Goal: Task Accomplishment & Management: Complete application form

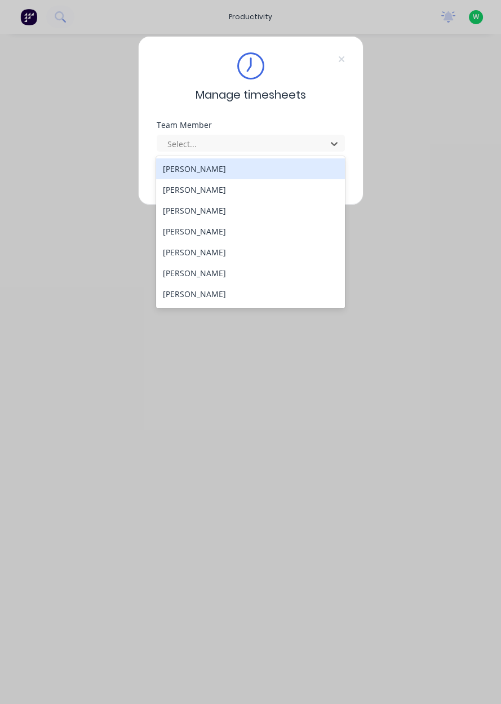
click at [184, 214] on div "[PERSON_NAME]" at bounding box center [250, 210] width 189 height 21
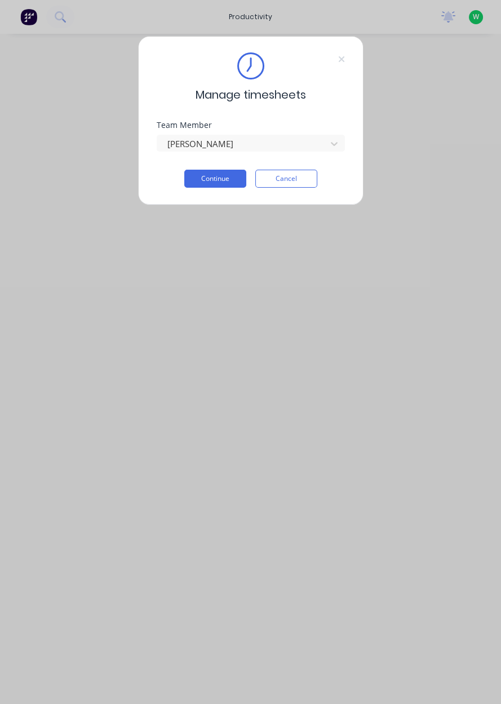
click at [204, 180] on button "Continue" at bounding box center [215, 179] width 62 height 18
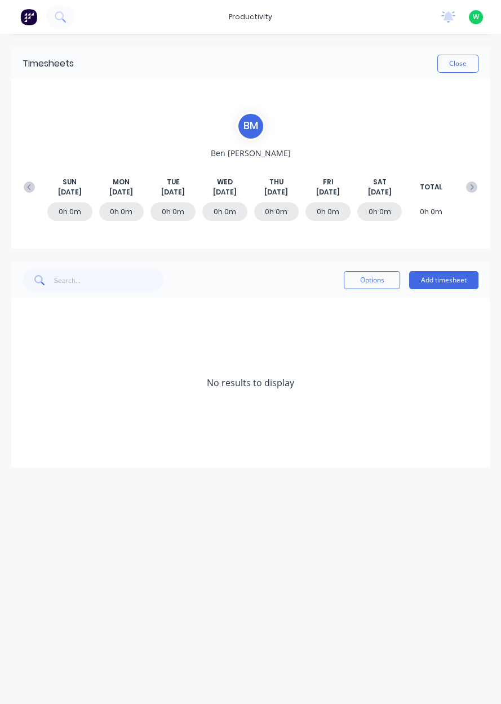
click at [21, 188] on button at bounding box center [29, 187] width 23 height 20
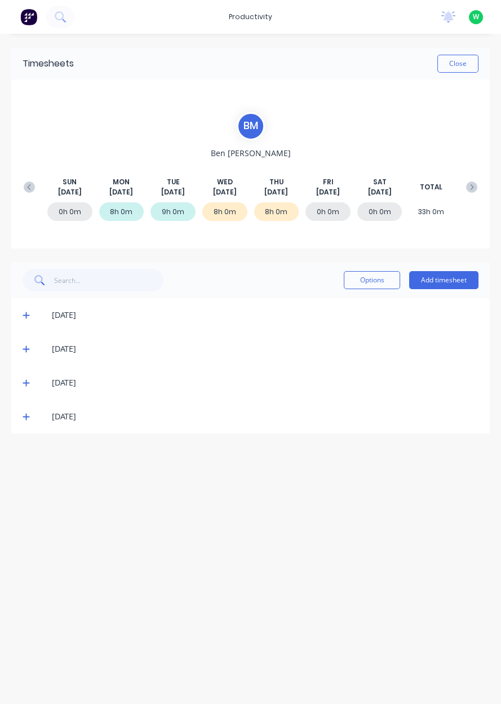
click at [436, 277] on button "Add timesheet" at bounding box center [443, 280] width 69 height 18
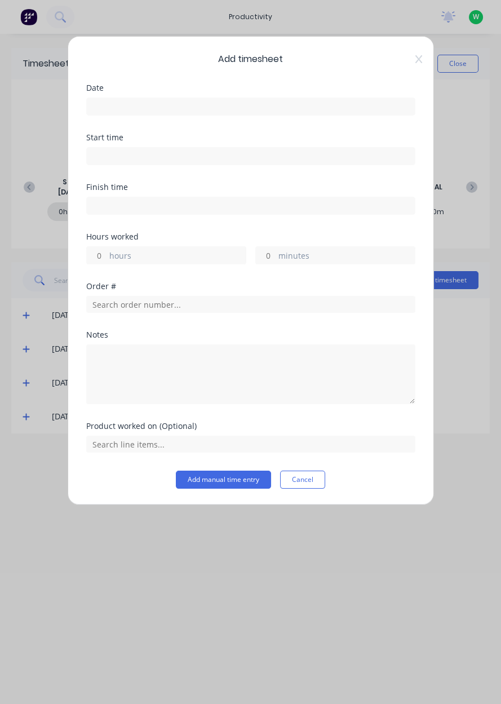
click at [118, 105] on input at bounding box center [251, 106] width 328 height 17
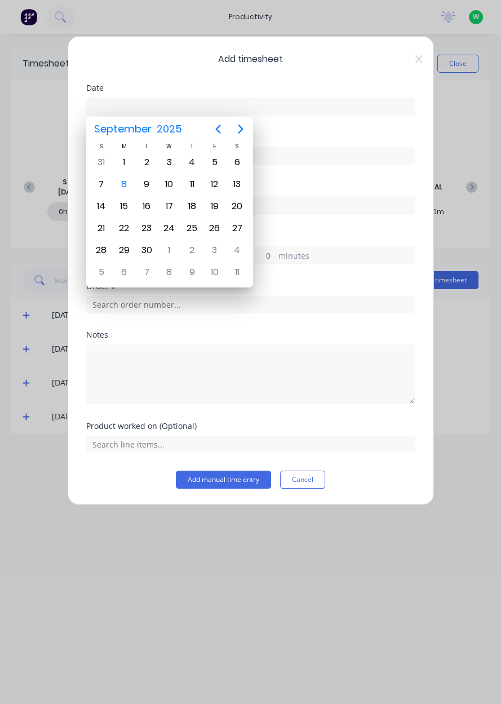
click at [211, 163] on div "5" at bounding box center [214, 162] width 17 height 17
type input "[DATE]"
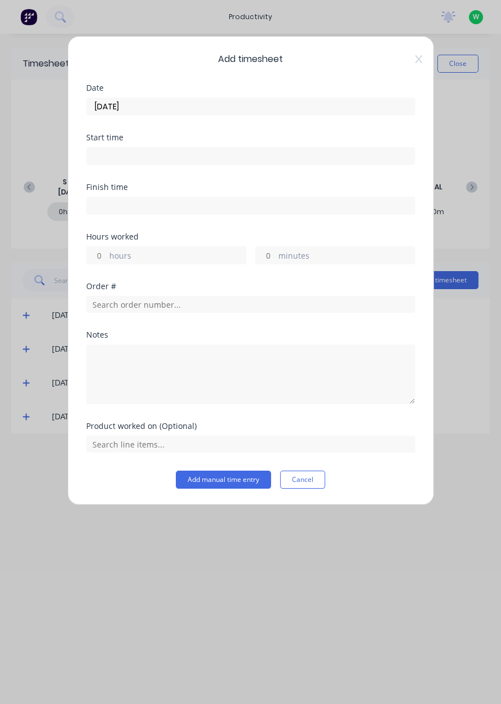
click at [113, 259] on label "hours" at bounding box center [177, 257] width 136 height 14
click at [106, 259] on input "hours" at bounding box center [97, 255] width 20 height 17
type input "8"
click at [116, 307] on input "text" at bounding box center [250, 304] width 329 height 17
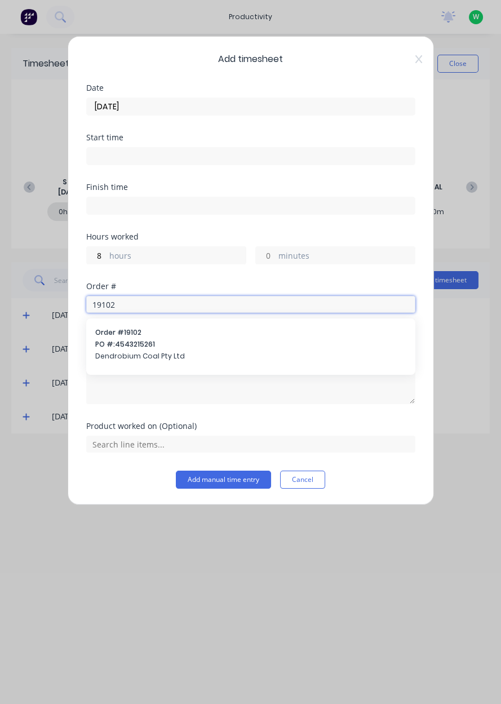
type input "19102"
click at [126, 344] on span "PO #: 4543215261" at bounding box center [250, 344] width 311 height 10
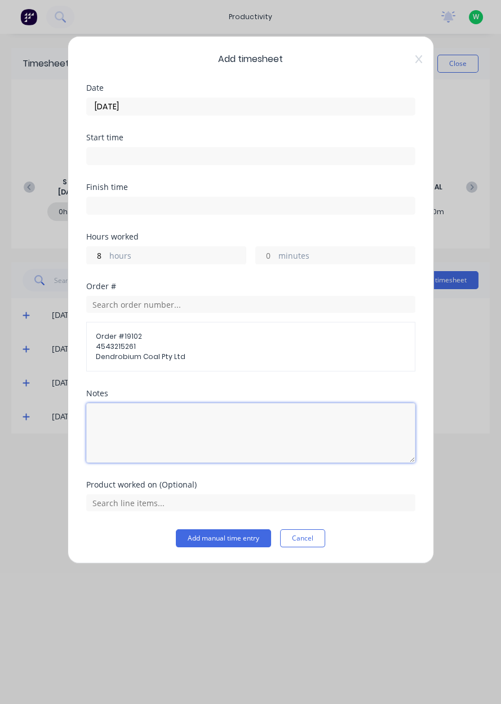
click at [114, 420] on textarea at bounding box center [250, 433] width 329 height 60
click at [114, 448] on textarea "Snapjacka" at bounding box center [250, 433] width 329 height 60
click at [168, 453] on textarea "Snapjacka" at bounding box center [250, 433] width 329 height 60
type textarea "Snapjacka"
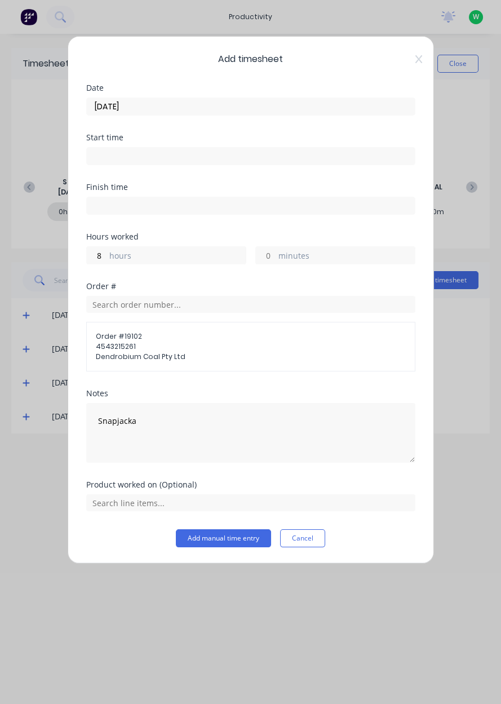
click at [143, 380] on div "Order # Order # 19102 4543215261 Dendrobium Coal Pty Ltd" at bounding box center [250, 335] width 329 height 107
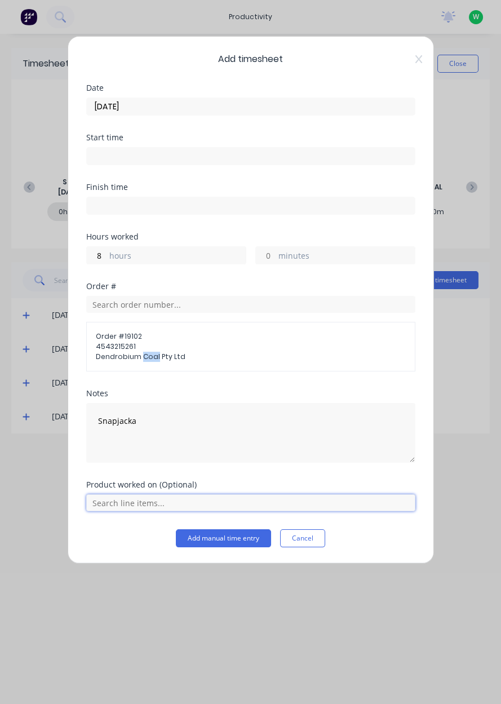
click at [113, 504] on input "text" at bounding box center [250, 502] width 329 height 17
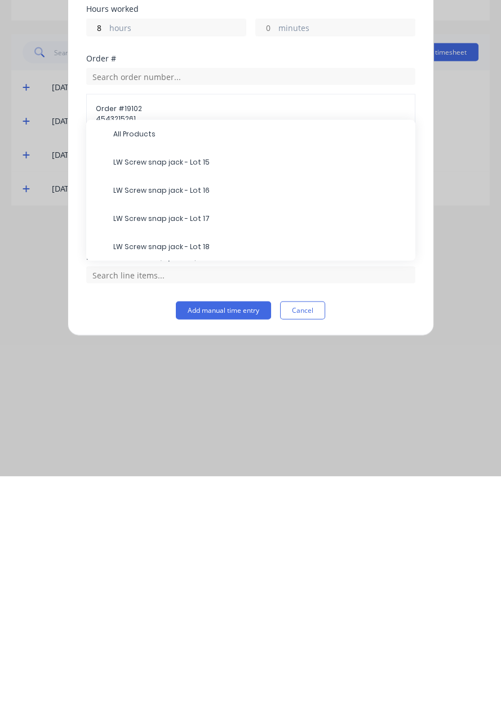
click at [129, 389] on span "LW Screw snap jack - Lot 15" at bounding box center [259, 390] width 293 height 10
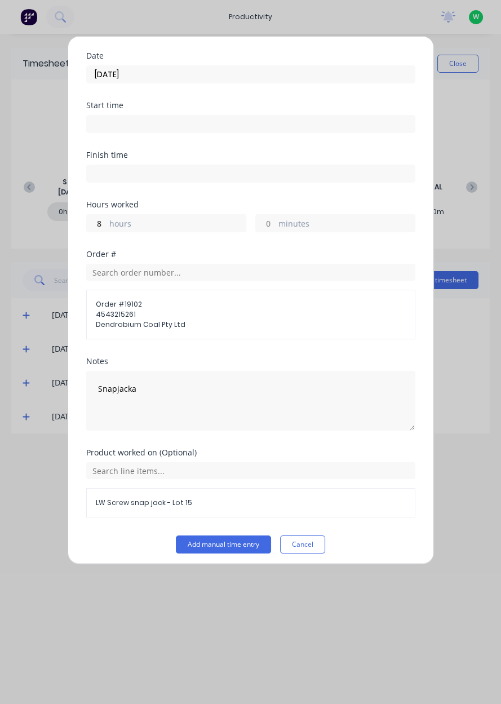
scroll to position [30, 0]
click at [198, 547] on button "Add manual time entry" at bounding box center [223, 546] width 95 height 18
